Goal: Task Accomplishment & Management: Manage account settings

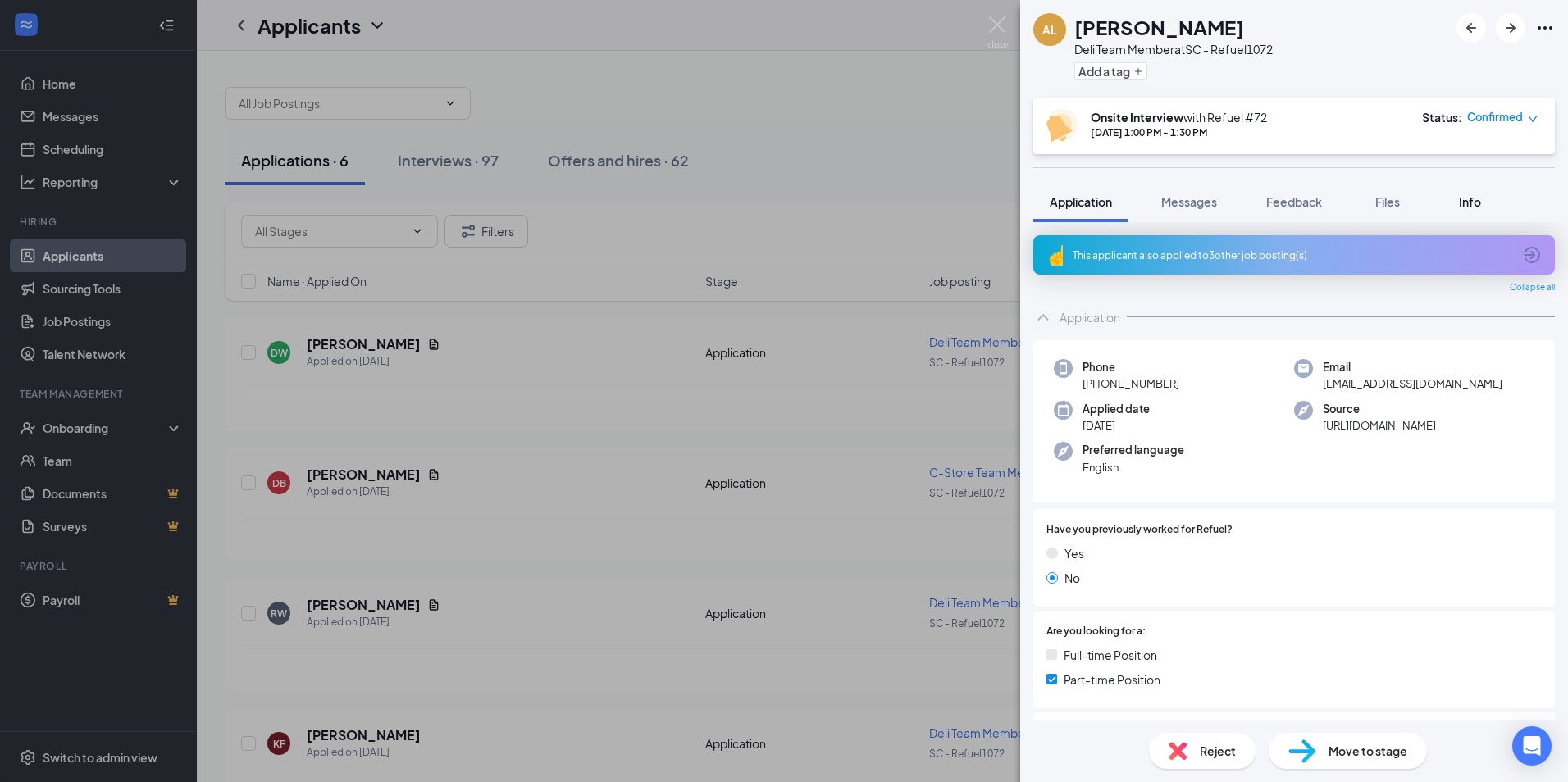
click at [1471, 207] on span "Info" at bounding box center [1469, 202] width 22 height 15
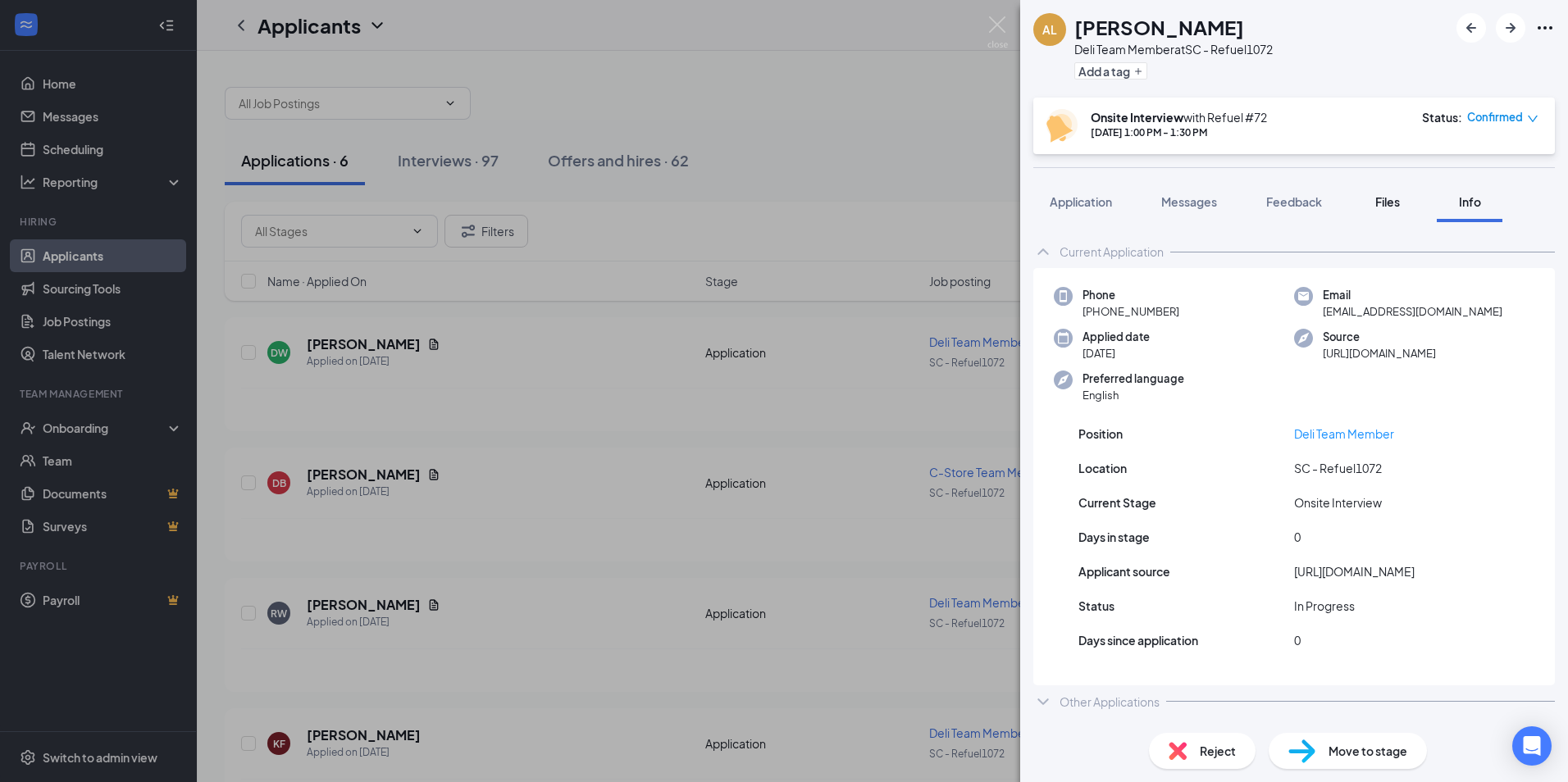
click at [1399, 207] on span "Files" at bounding box center [1387, 202] width 24 height 15
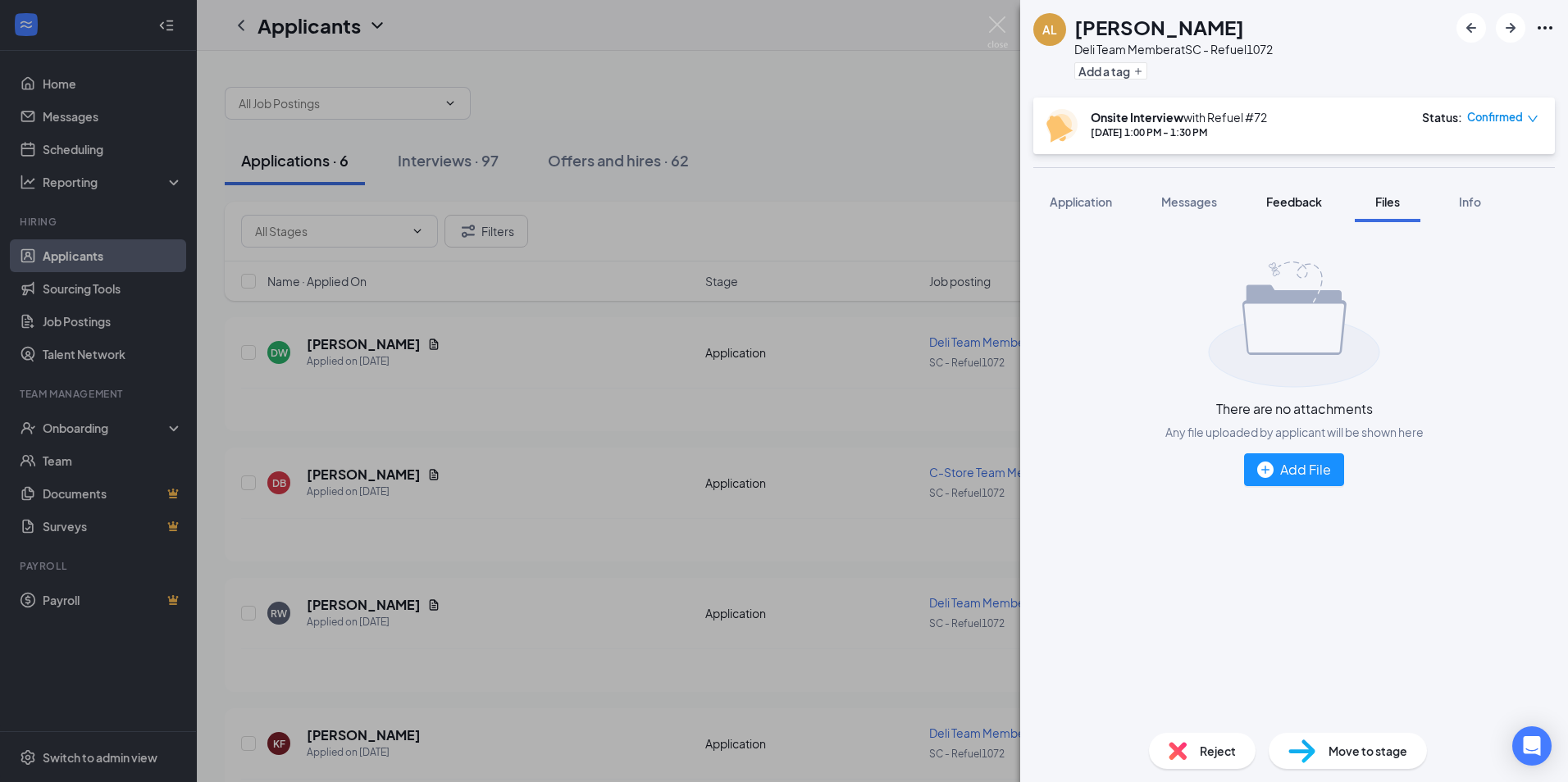
click at [1307, 203] on span "Feedback" at bounding box center [1294, 202] width 56 height 15
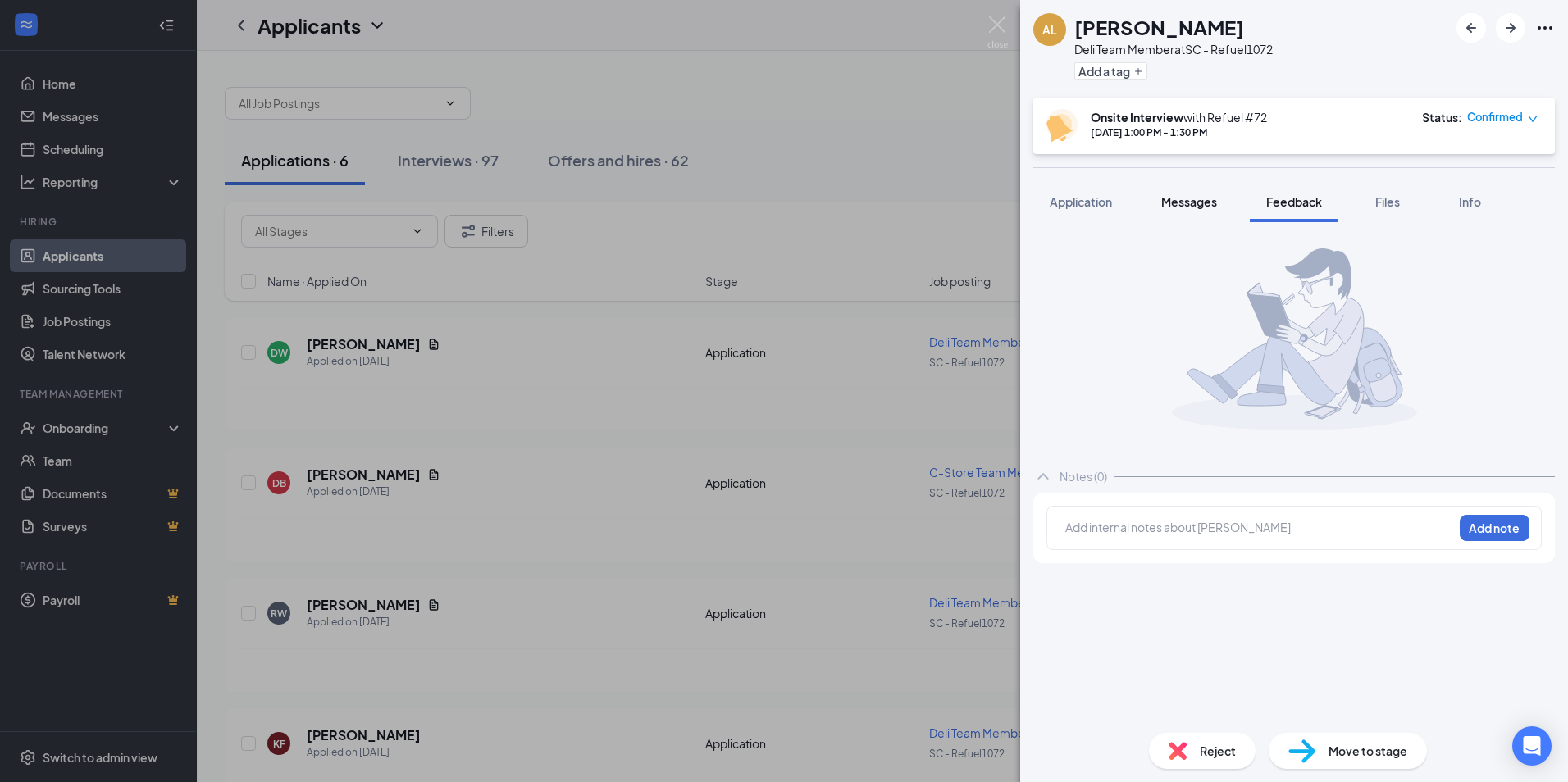
click at [1201, 200] on span "Messages" at bounding box center [1189, 202] width 56 height 15
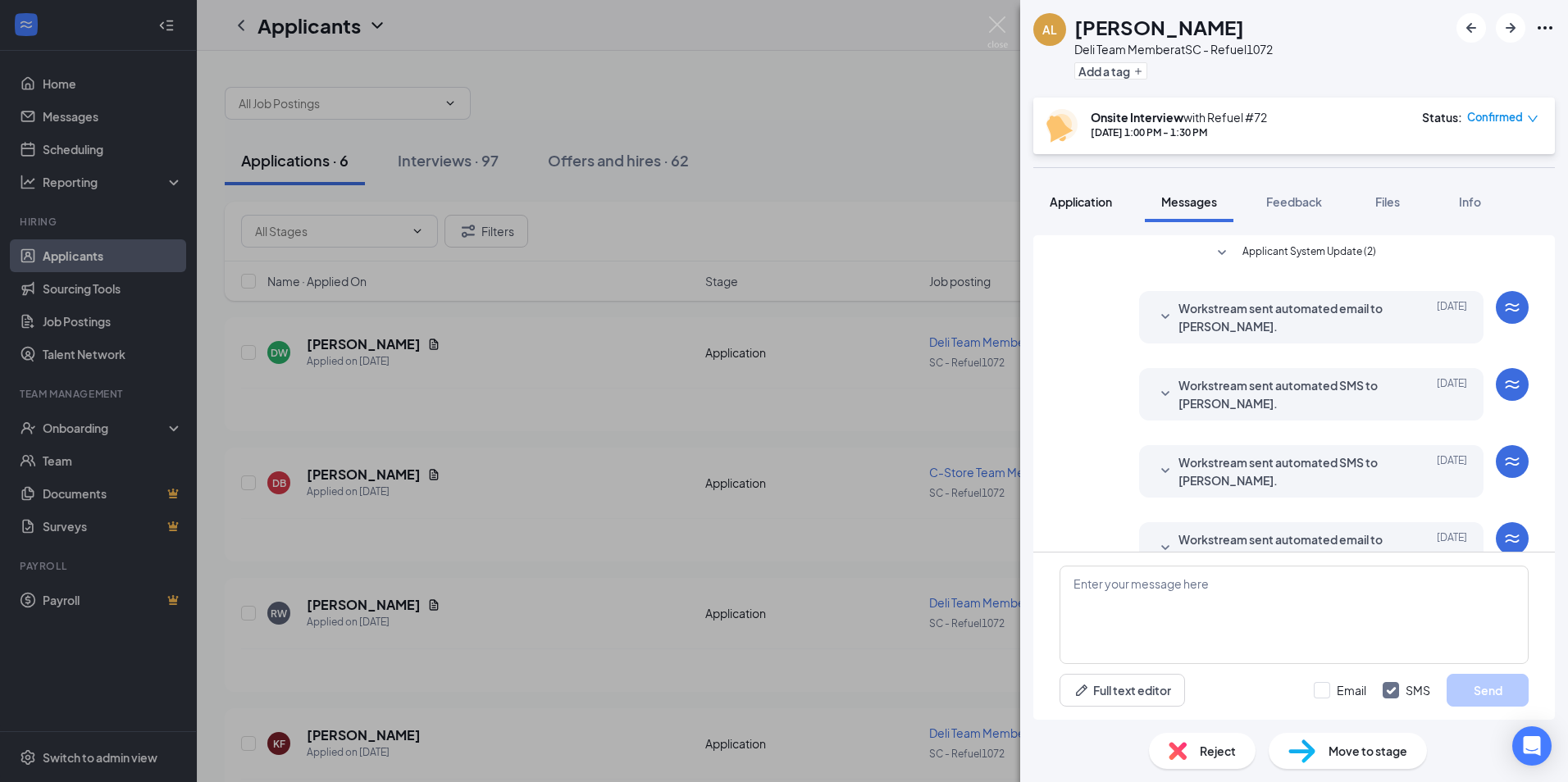
click at [1075, 199] on span "Application" at bounding box center [1080, 202] width 62 height 15
